Goal: Task Accomplishment & Management: Use online tool/utility

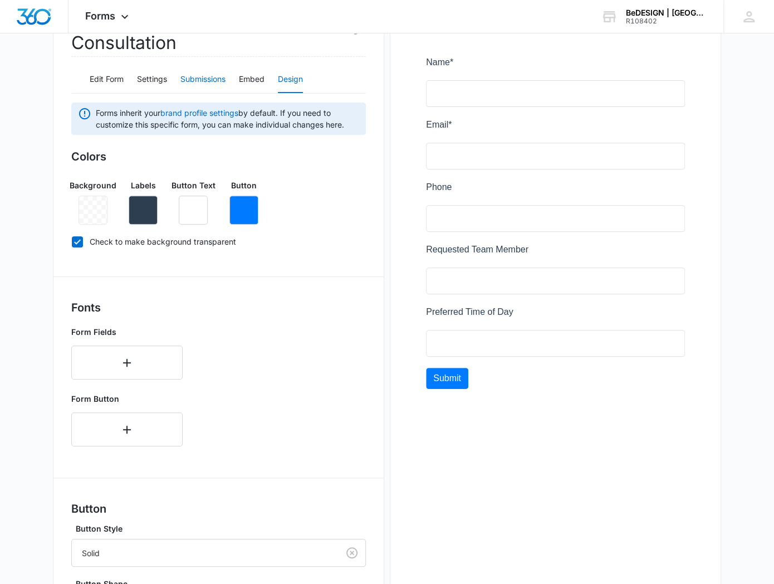
click at [212, 76] on button "Submissions" at bounding box center [202, 79] width 45 height 27
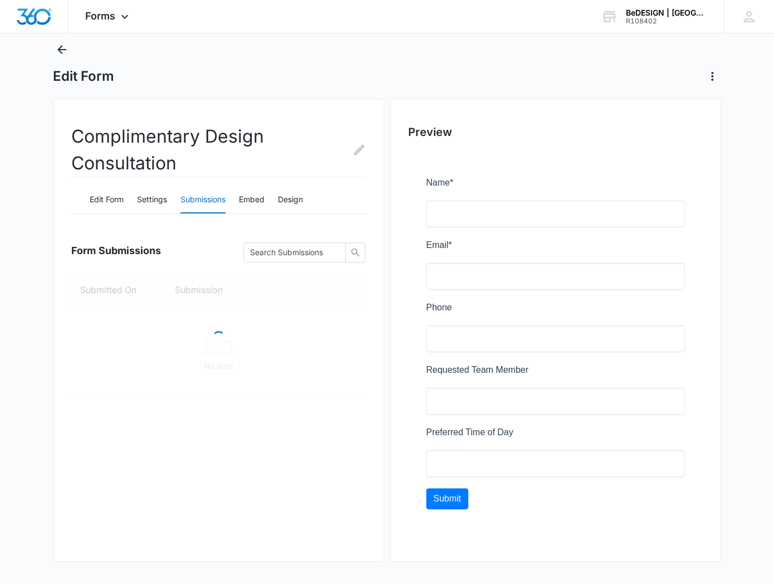
scroll to position [149, 0]
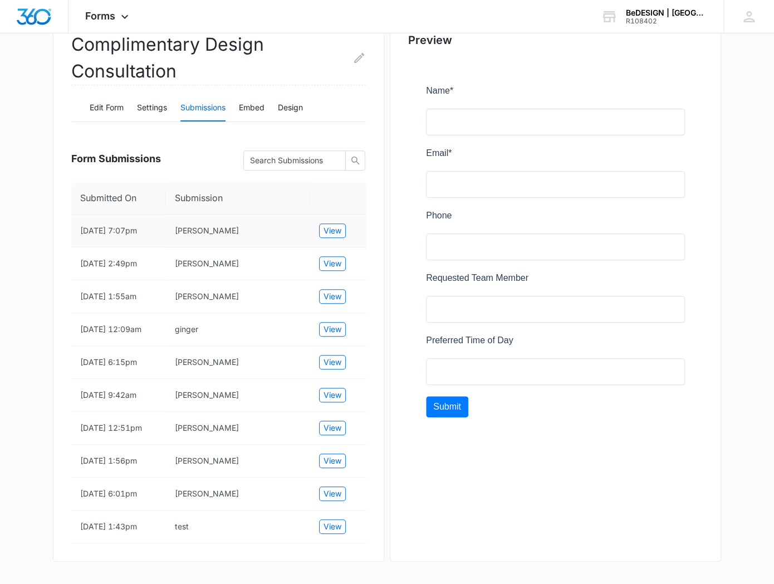
drag, startPoint x: 177, startPoint y: 202, endPoint x: 233, endPoint y: 203, distance: 56.8
click at [233, 214] on td "[PERSON_NAME]" at bounding box center [238, 230] width 144 height 33
copy td "[PERSON_NAME]"
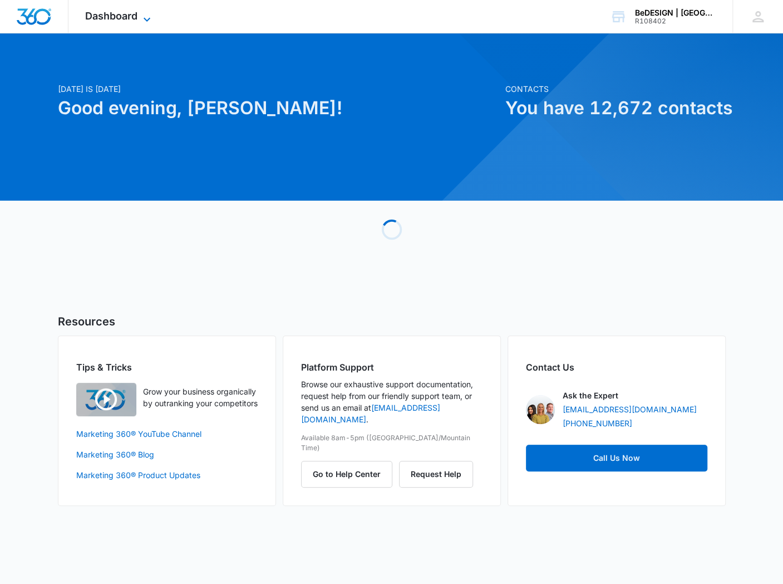
click at [120, 13] on span "Dashboard" at bounding box center [111, 16] width 52 height 12
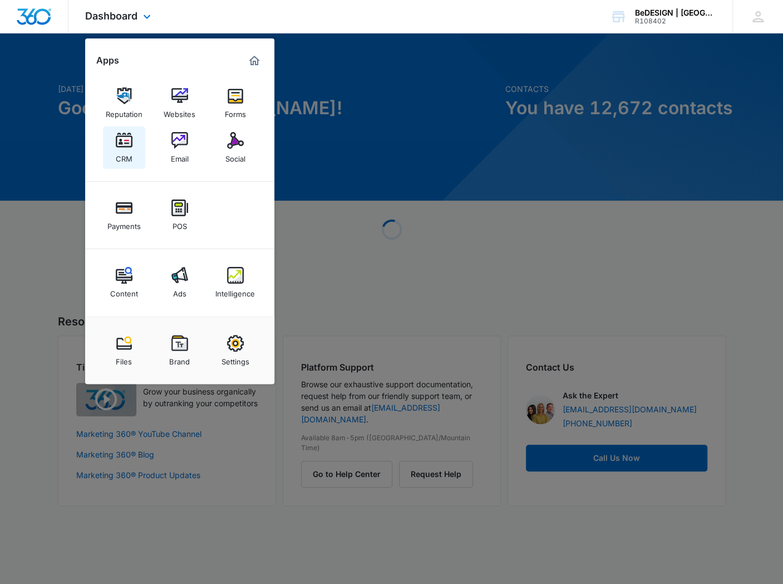
click at [130, 145] on img at bounding box center [124, 140] width 17 height 17
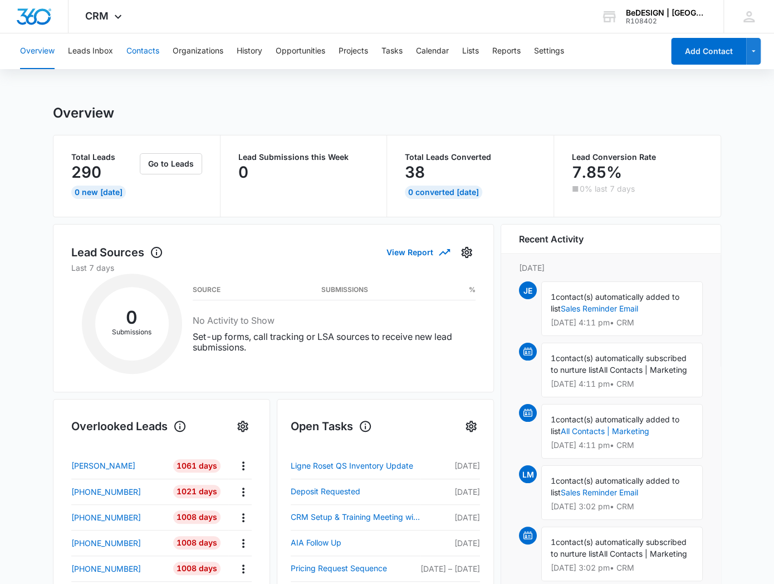
click at [145, 51] on button "Contacts" at bounding box center [142, 51] width 33 height 36
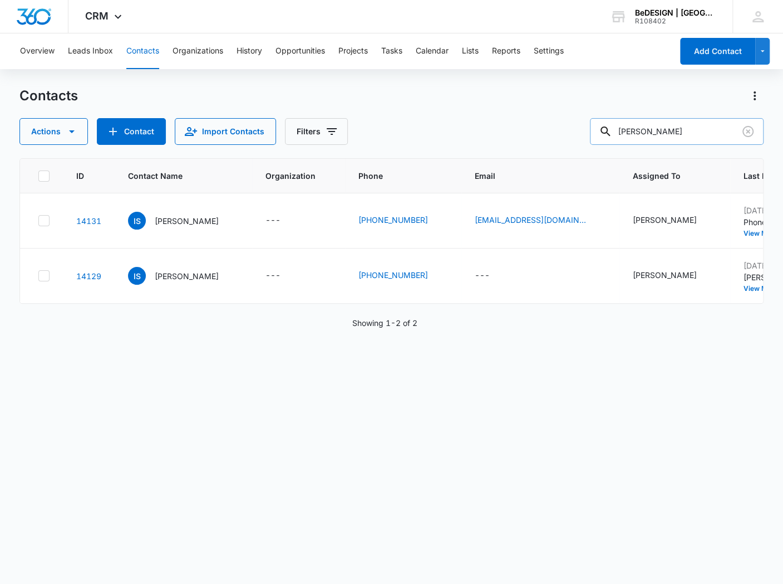
drag, startPoint x: 678, startPoint y: 136, endPoint x: 610, endPoint y: 132, distance: 68.1
click at [610, 132] on input "Ian Sealy" at bounding box center [677, 131] width 174 height 27
paste input "[PERSON_NAME]"
type input "[PERSON_NAME]"
